Goal: Transaction & Acquisition: Purchase product/service

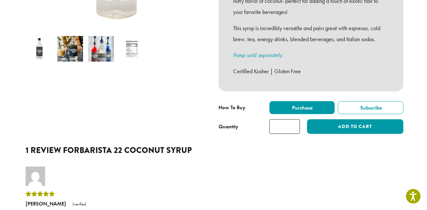
scroll to position [210, 0]
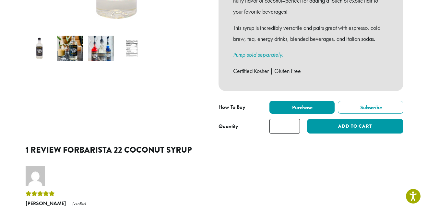
click at [283, 119] on input "*" at bounding box center [285, 126] width 31 height 15
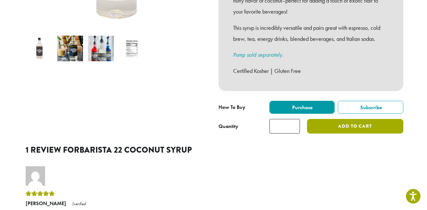
type input "*"
click at [325, 120] on button "Add to cart" at bounding box center [355, 126] width 96 height 15
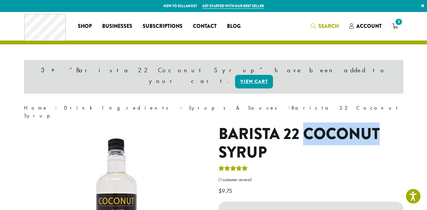
click at [319, 26] on span "Search" at bounding box center [329, 25] width 20 height 7
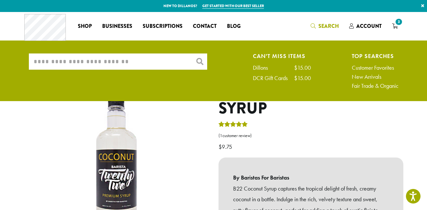
click at [130, 64] on input "What are you searching for?" at bounding box center [118, 62] width 179 height 16
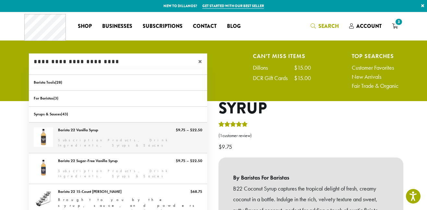
type input "**********"
click at [86, 129] on link "Barista 22 Vanilla Syrup" at bounding box center [118, 138] width 179 height 31
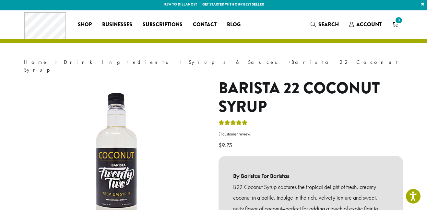
scroll to position [2, 0]
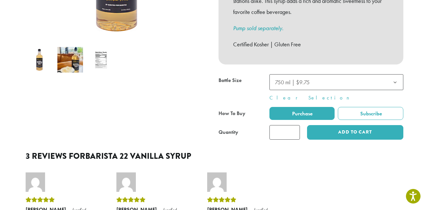
scroll to position [201, 0]
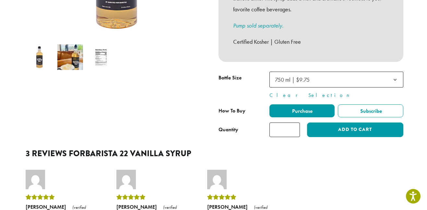
click at [290, 76] on span "750 ml | $9.75" at bounding box center [292, 79] width 35 height 7
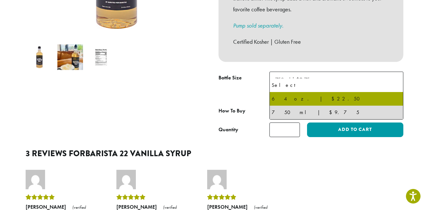
select select "*****"
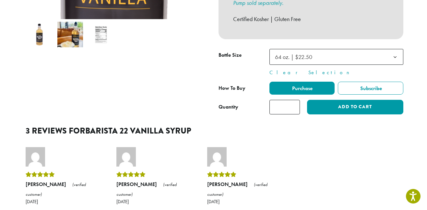
scroll to position [230, 0]
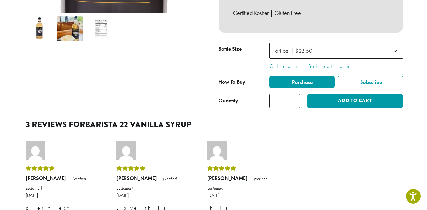
click at [293, 94] on input "*" at bounding box center [285, 101] width 31 height 15
type input "*"
click at [293, 94] on input "*" at bounding box center [285, 101] width 31 height 15
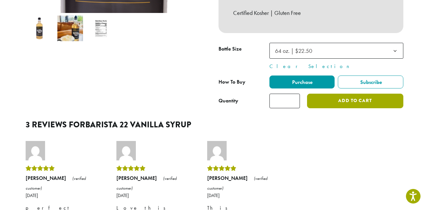
click at [333, 94] on button "Add to cart" at bounding box center [355, 101] width 96 height 15
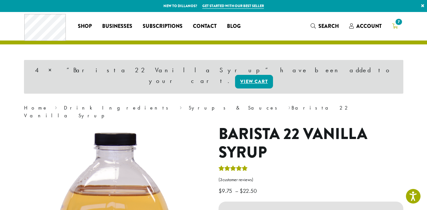
click at [395, 20] on span "7" at bounding box center [399, 22] width 9 height 9
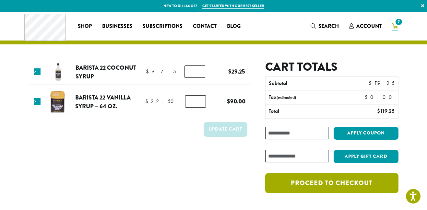
click at [310, 186] on link "Proceed to checkout" at bounding box center [332, 183] width 133 height 20
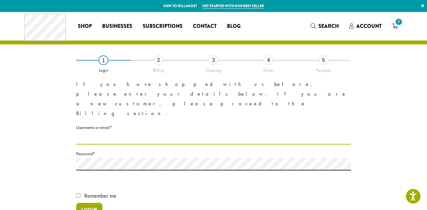
type input "**********"
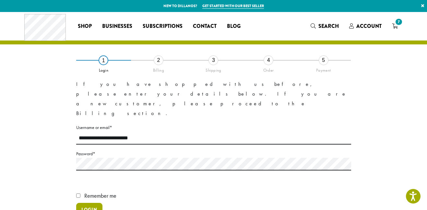
click at [83, 203] on button "Login" at bounding box center [89, 210] width 26 height 14
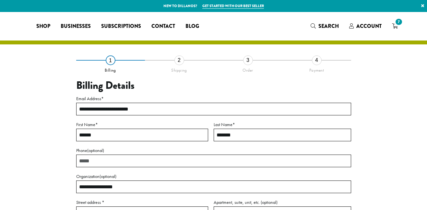
select select "**"
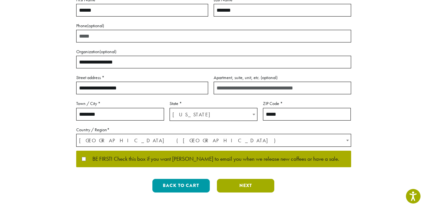
click at [240, 188] on button "Next" at bounding box center [245, 186] width 57 height 14
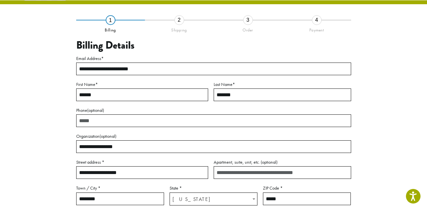
scroll to position [37, 0]
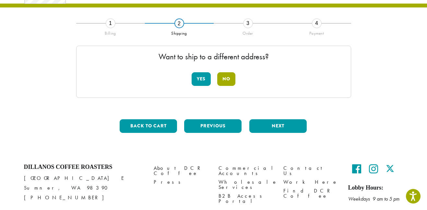
click at [227, 76] on button "No" at bounding box center [226, 79] width 18 height 14
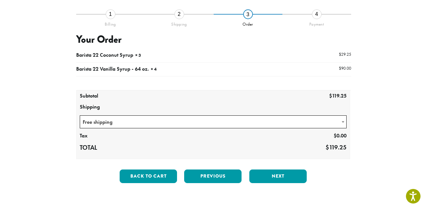
scroll to position [48, 0]
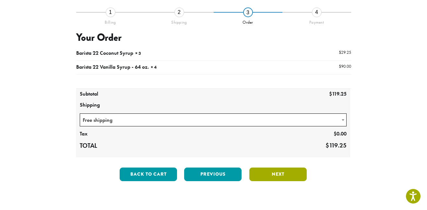
click at [269, 178] on button "Next" at bounding box center [278, 175] width 57 height 14
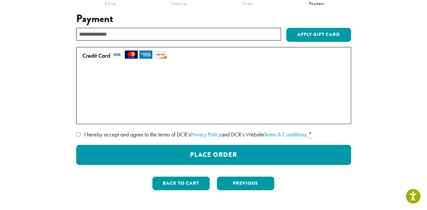
scroll to position [68, 0]
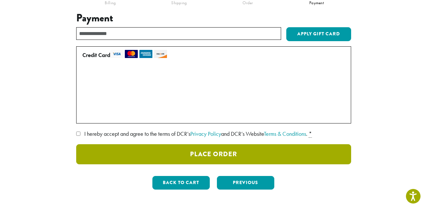
click at [159, 156] on button "Place Order" at bounding box center [213, 154] width 275 height 20
